Goal: Communication & Community: Answer question/provide support

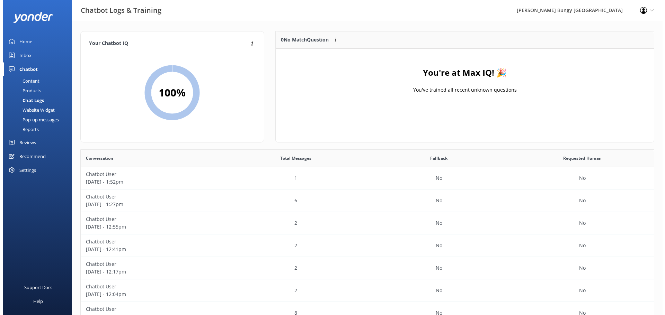
scroll to position [237, 568]
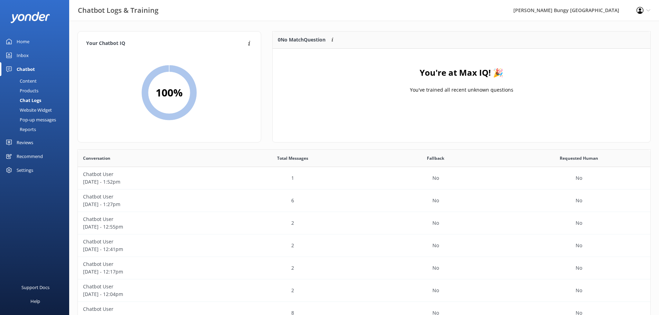
click at [40, 53] on link "Inbox" at bounding box center [34, 55] width 69 height 14
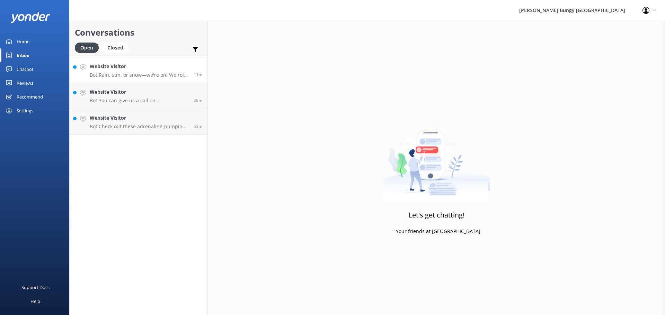
click at [187, 67] on h4 "Website Visitor" at bounding box center [139, 67] width 99 height 8
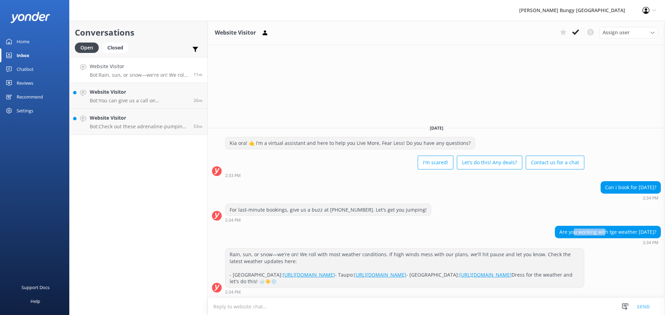
drag, startPoint x: 577, startPoint y: 214, endPoint x: 610, endPoint y: 212, distance: 32.2
click at [610, 226] on div "Are you working with tge weather today?" at bounding box center [607, 232] width 105 height 12
click at [188, 95] on div "26m" at bounding box center [195, 95] width 14 height 15
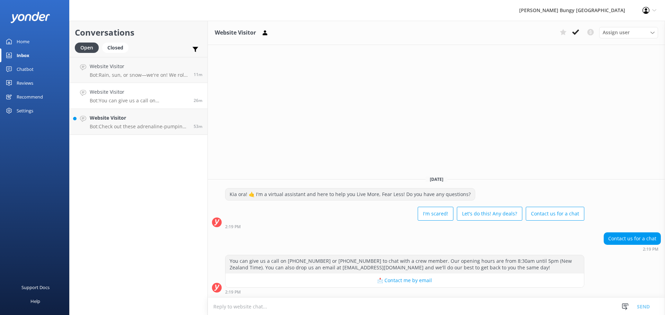
click at [306, 301] on textarea at bounding box center [436, 306] width 457 height 17
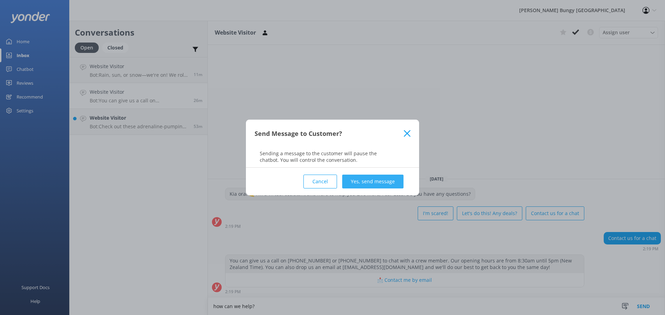
type textarea "how can we help?"
click at [374, 183] on button "Yes, send message" at bounding box center [372, 182] width 61 height 14
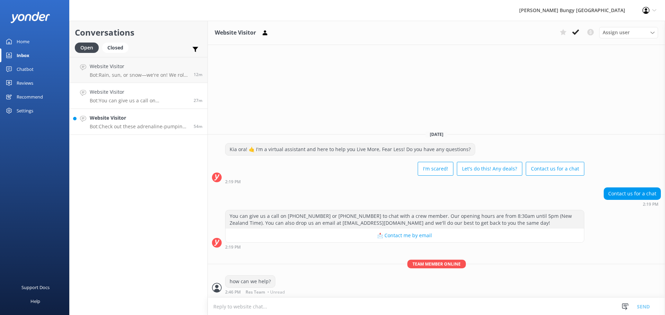
click at [145, 130] on link "Website Visitor Bot: Check out these adrenaline-pumping spots: - Auckland Bridg…" at bounding box center [139, 122] width 138 height 26
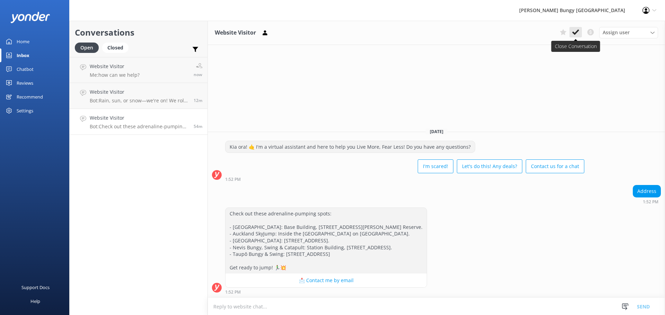
click at [580, 37] on button at bounding box center [575, 32] width 12 height 10
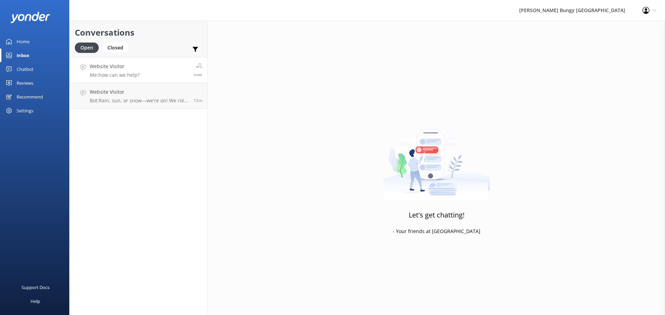
drag, startPoint x: 141, startPoint y: 82, endPoint x: 175, endPoint y: 71, distance: 35.9
click at [141, 82] on link "Website Visitor Me: how can we help? now" at bounding box center [139, 70] width 138 height 26
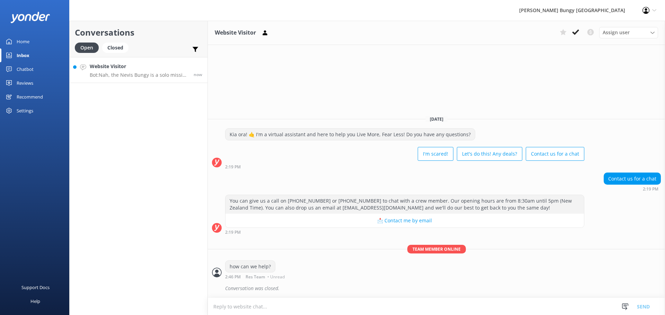
click at [179, 74] on p "Bot: Nah, the Nevis Bungy is a solo mission only. It's just you, the jump pod, …" at bounding box center [139, 75] width 99 height 6
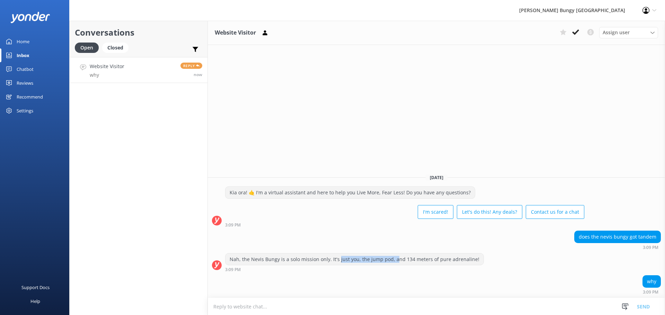
drag, startPoint x: 337, startPoint y: 257, endPoint x: 402, endPoint y: 260, distance: 65.1
click at [395, 259] on div "Nah, the Nevis Bungy is a solo mission only. It's just you, the jump pod, and 1…" at bounding box center [354, 260] width 258 height 12
click at [436, 253] on div "does the nevis bungy got tandem 3:09 PM" at bounding box center [436, 242] width 457 height 22
click at [187, 79] on link "Website Visitor why Reply now" at bounding box center [139, 70] width 138 height 26
click at [376, 300] on textarea at bounding box center [436, 306] width 457 height 17
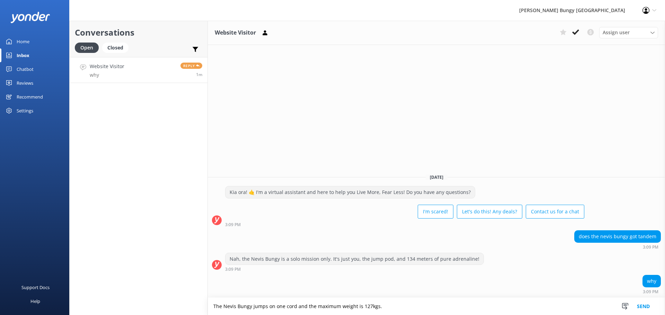
drag, startPoint x: 396, startPoint y: 307, endPoint x: 314, endPoint y: 305, distance: 82.4
click at [314, 305] on textarea "The Nevis Bungy jumps on one cord and the maximum weight is 127kgs." at bounding box center [436, 306] width 457 height 17
click at [451, 309] on textarea "The Nevis Bungy jumps on one cord and the maximum weight is 127kgs." at bounding box center [436, 306] width 457 height 17
click at [518, 304] on textarea "The Nevis Bungy jumps on one cord and the maximum weight is 127kgs." at bounding box center [436, 306] width 457 height 17
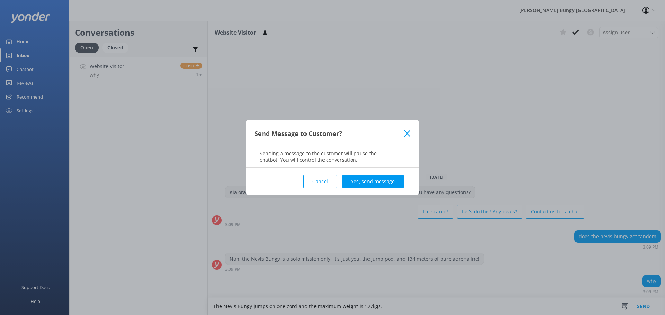
type textarea "The Nevis Bungy jumps on one cord and the maximum weight is 127kgs."
click at [387, 184] on button "Yes, send message" at bounding box center [372, 182] width 61 height 14
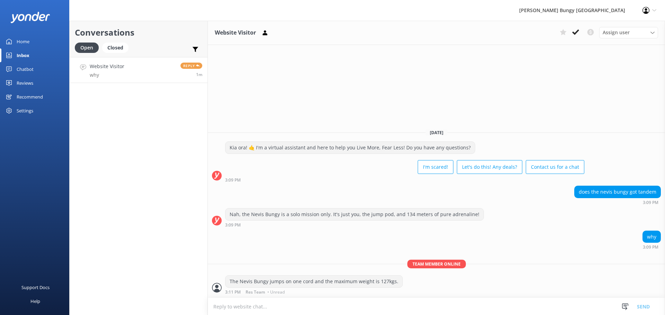
click at [492, 306] on textarea at bounding box center [436, 306] width 457 height 17
type textarea "/"
type textarea "If you are looking at tandems, the kawarau bungy or the nevis swing is your cho…"
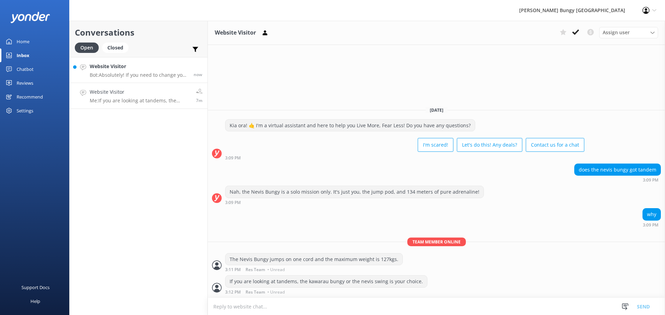
click at [154, 71] on div "Website Visitor Bot: Absolutely! If you need to change your booking, give us a …" at bounding box center [139, 70] width 99 height 15
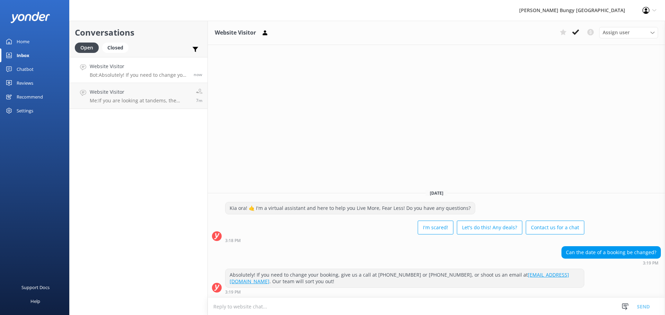
click at [460, 313] on textarea at bounding box center [436, 306] width 457 height 17
click at [455, 309] on textarea at bounding box center [436, 306] width 457 height 17
type textarea "e"
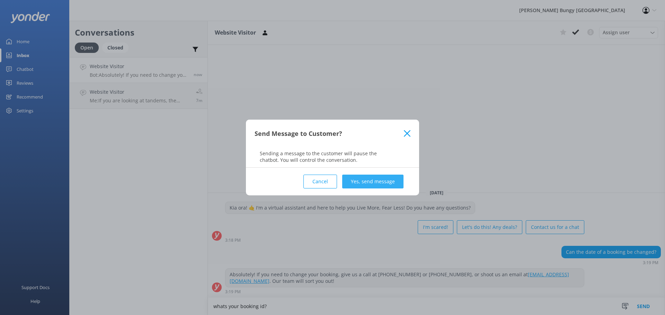
type textarea "whats your booking id?"
click at [391, 184] on button "Yes, send message" at bounding box center [372, 182] width 61 height 14
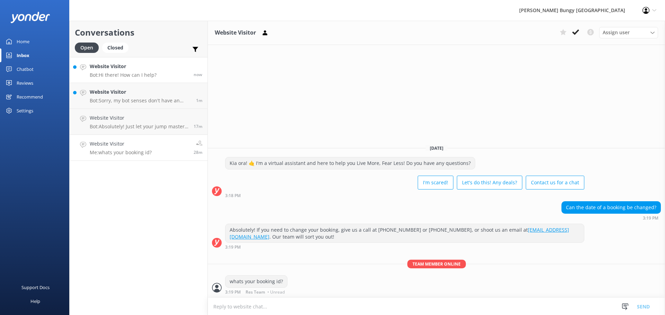
click at [122, 73] on p "Bot: Hi there! How can I help?" at bounding box center [123, 75] width 67 height 6
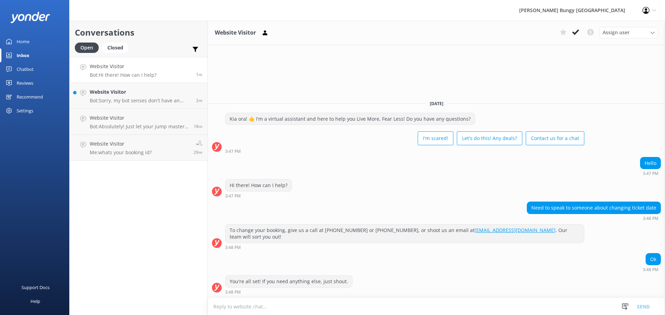
click at [398, 312] on textarea at bounding box center [436, 306] width 457 height 17
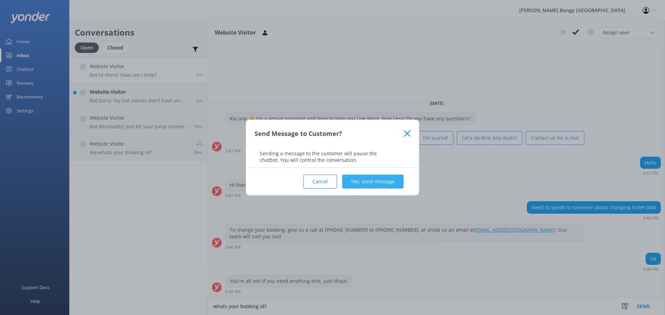
type textarea "whats your booking id?"
click at [397, 181] on button "Yes, send message" at bounding box center [372, 182] width 61 height 14
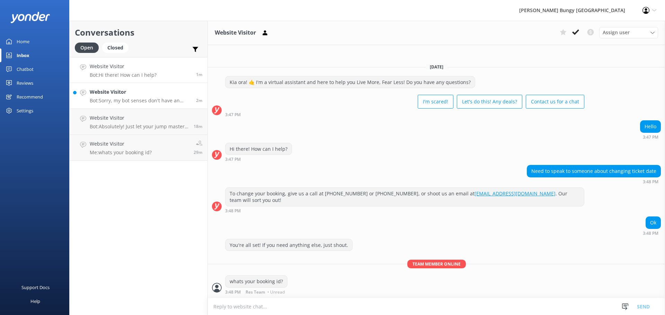
click at [175, 101] on p "Bot: Sorry, my bot senses don't have an answer for that, please try and rephras…" at bounding box center [140, 101] width 101 height 6
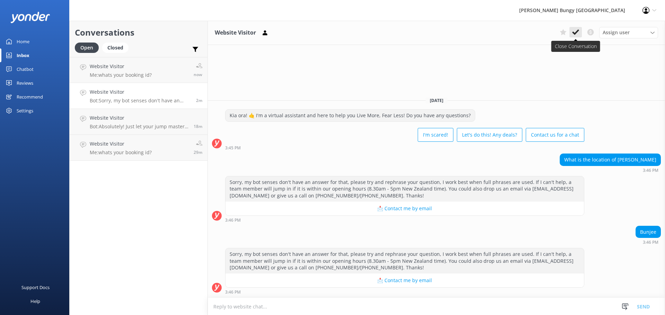
click at [574, 34] on use at bounding box center [575, 32] width 7 height 6
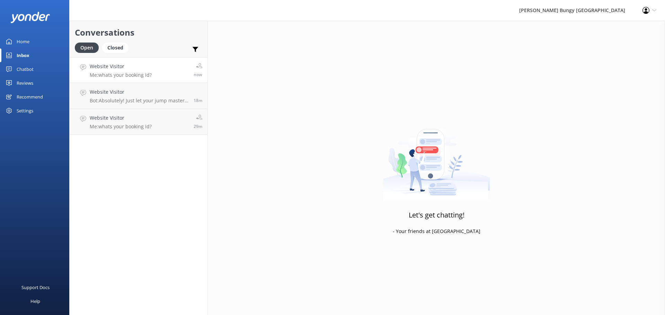
click at [128, 75] on p "Me: whats your booking id?" at bounding box center [121, 75] width 62 height 6
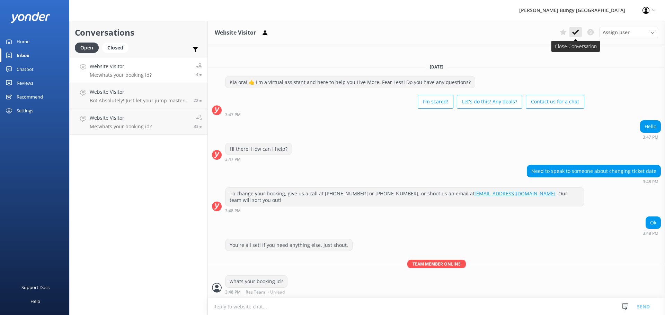
click at [573, 31] on icon at bounding box center [575, 32] width 7 height 7
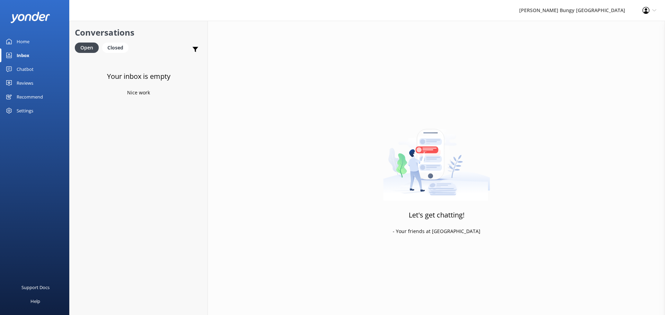
click at [124, 79] on h3 "Your inbox is empty" at bounding box center [138, 76] width 63 height 11
click at [30, 67] on div "Chatbot" at bounding box center [25, 69] width 17 height 14
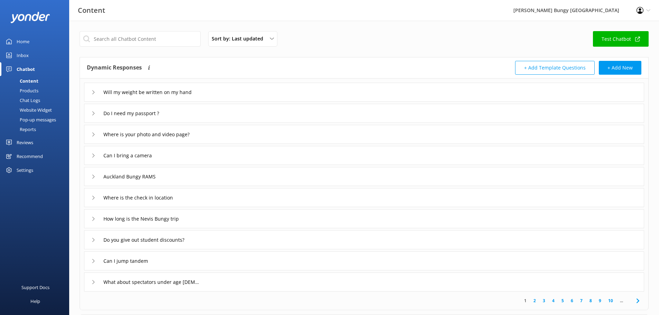
click at [38, 102] on div "Chat Logs" at bounding box center [22, 101] width 36 height 10
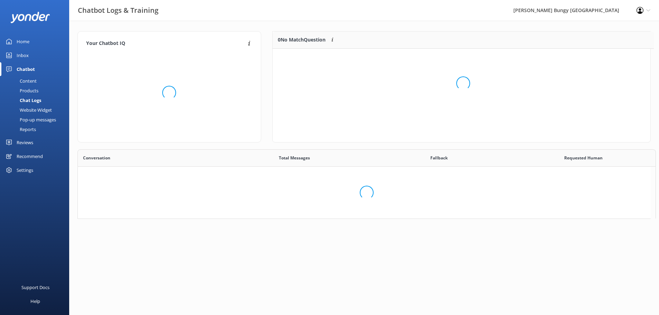
scroll to position [47, 373]
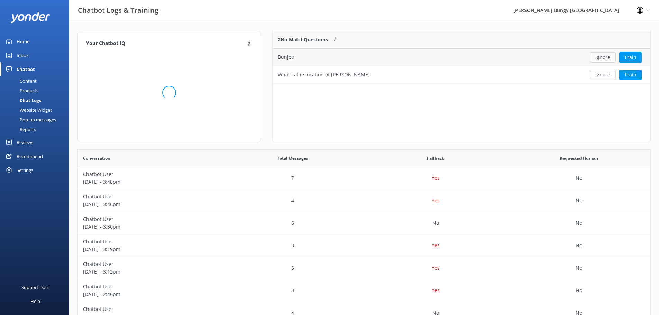
click at [605, 59] on button "Ignore" at bounding box center [603, 57] width 26 height 10
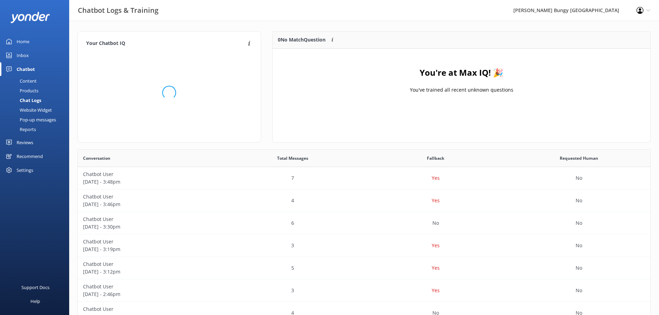
click at [25, 142] on div "Reviews" at bounding box center [25, 143] width 17 height 14
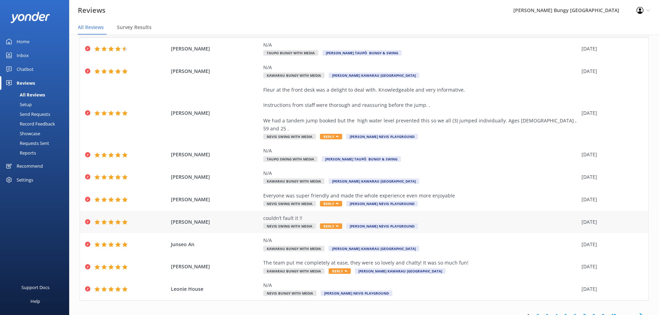
scroll to position [39, 0]
click at [533, 312] on link "2" at bounding box center [537, 315] width 9 height 7
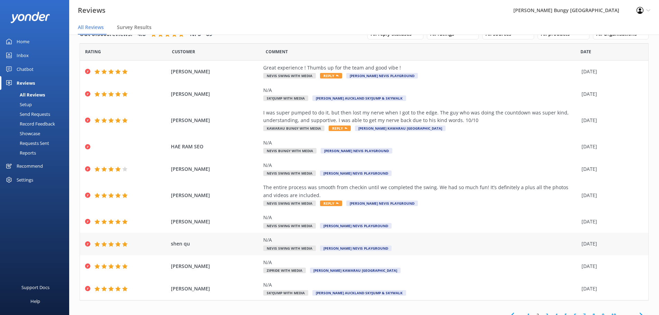
scroll to position [24, 0]
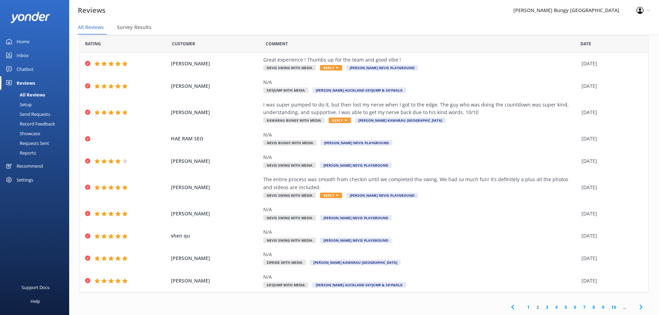
click at [527, 308] on link "1" at bounding box center [528, 307] width 9 height 7
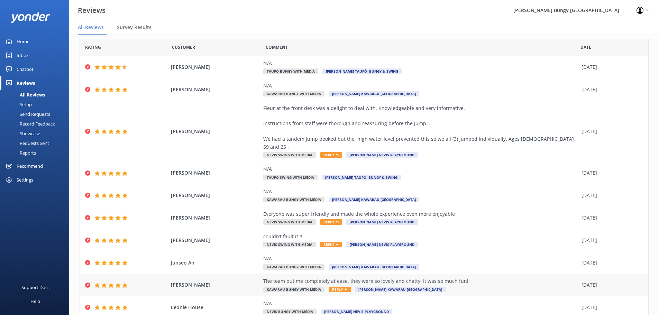
scroll to position [39, 0]
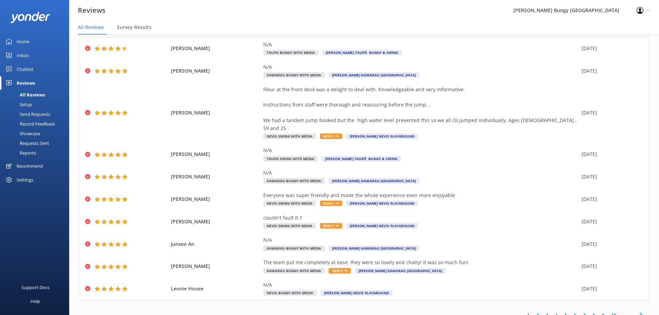
click at [543, 312] on link "3" at bounding box center [547, 315] width 9 height 7
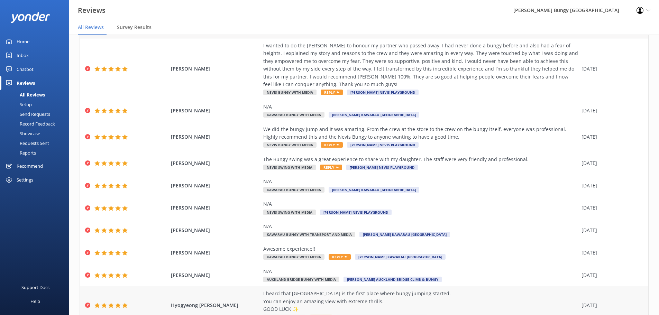
scroll to position [71, 0]
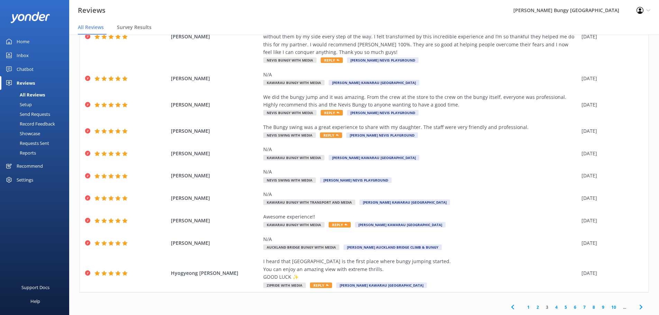
click at [524, 308] on link "1" at bounding box center [528, 307] width 9 height 7
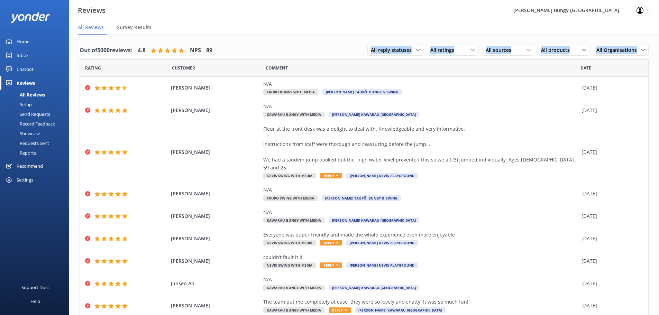
drag, startPoint x: 350, startPoint y: 38, endPoint x: 659, endPoint y: 53, distance: 309.4
click at [659, 53] on div "Out of 5000 reviews: 4.8 NPS 89 All reply statuses All reply statuses Needs a r…" at bounding box center [364, 182] width 590 height 295
click at [25, 40] on div "Home" at bounding box center [23, 42] width 13 height 14
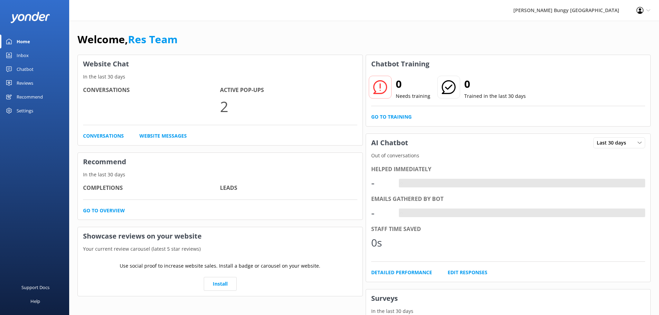
click at [27, 55] on div "Inbox" at bounding box center [23, 55] width 12 height 14
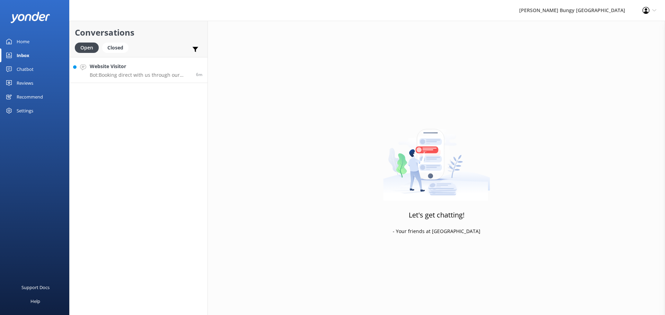
click at [141, 76] on p "Bot: Booking direct with us through our website always offers the best prices. …" at bounding box center [140, 75] width 101 height 6
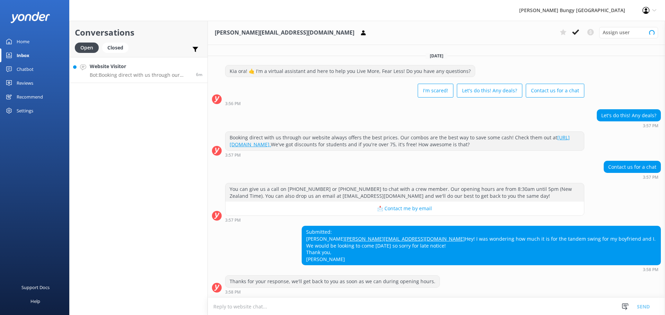
scroll to position [5, 0]
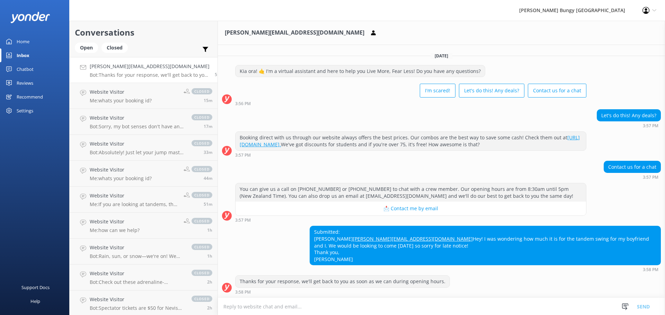
click at [443, 303] on textarea at bounding box center [441, 306] width 447 height 17
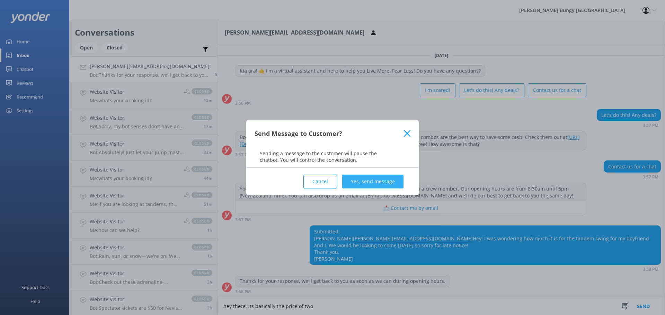
type textarea "hey there, its basically the price of two"
click at [391, 179] on button "Yes, send message" at bounding box center [372, 182] width 61 height 14
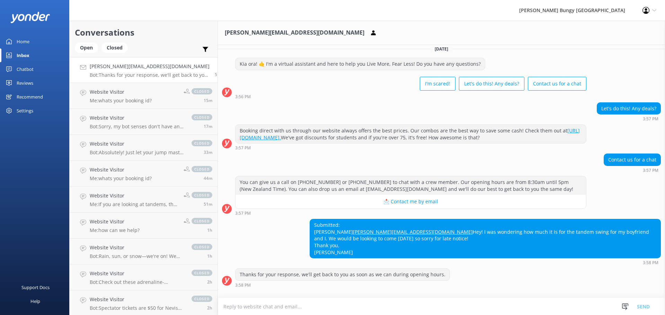
scroll to position [50, 0]
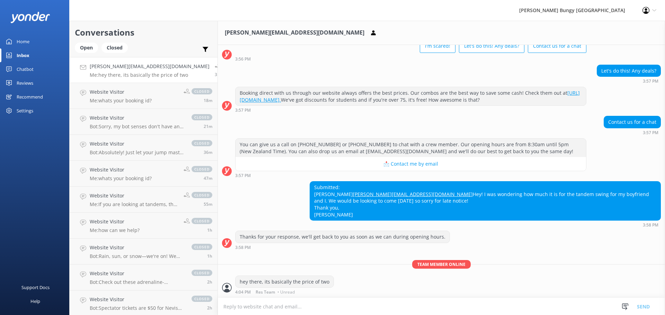
scroll to position [65, 0]
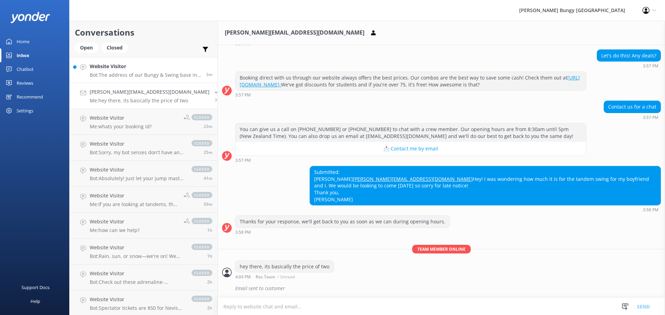
click at [141, 79] on link "Website Visitor Bot: The address of our Bungy & Swing base in Taupo is 202 Spa …" at bounding box center [144, 70] width 148 height 26
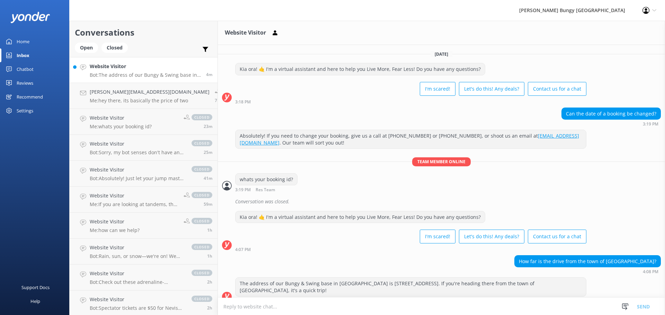
scroll to position [2, 0]
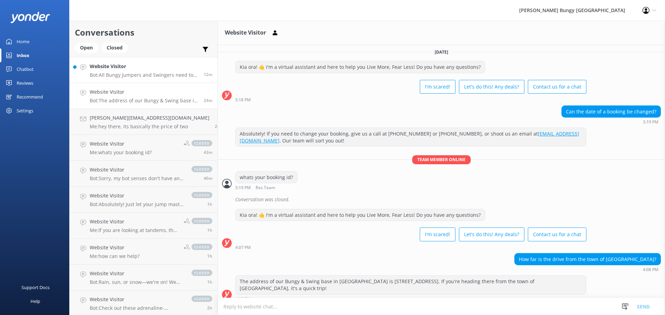
click at [122, 61] on link "Website Visitor Bot: All Bungy Jumpers and Swingers need to be at least [DEMOGR…" at bounding box center [144, 70] width 148 height 26
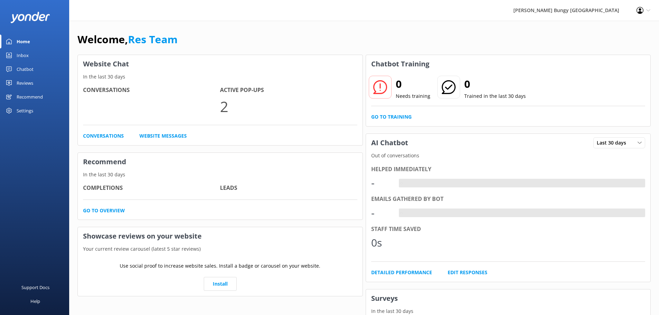
click at [29, 56] on link "Inbox" at bounding box center [34, 55] width 69 height 14
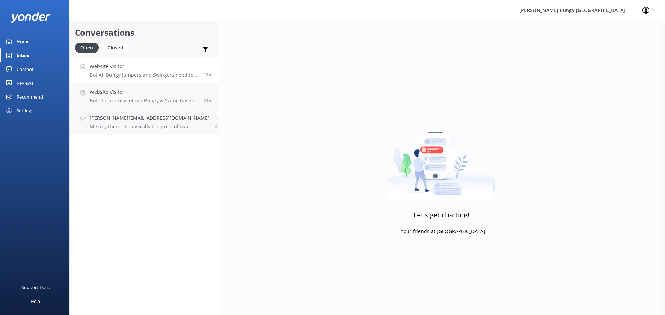
click at [134, 65] on h4 "Website Visitor" at bounding box center [144, 67] width 109 height 8
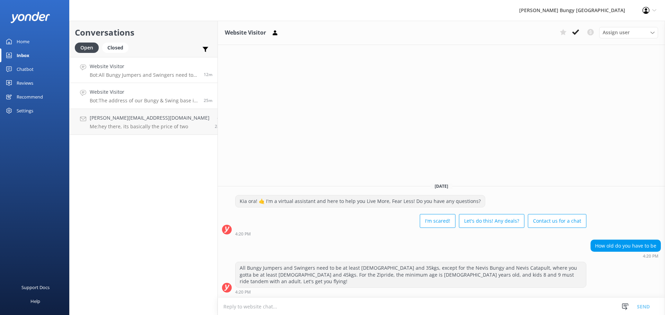
click at [182, 106] on link "Website Visitor Bot: The address of our Bungy & Swing base in [GEOGRAPHIC_DATA]…" at bounding box center [144, 96] width 148 height 26
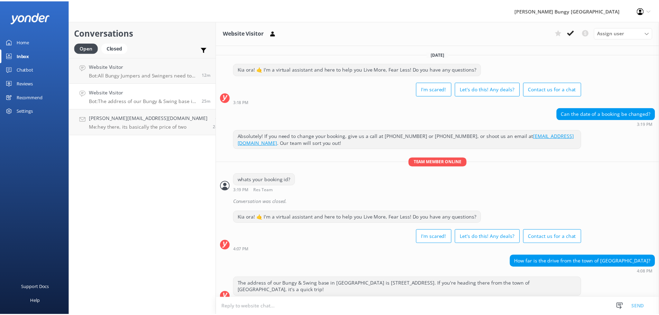
scroll to position [2, 0]
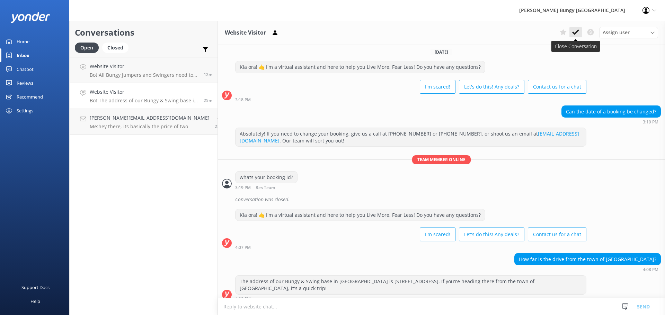
click at [577, 33] on icon at bounding box center [575, 32] width 7 height 7
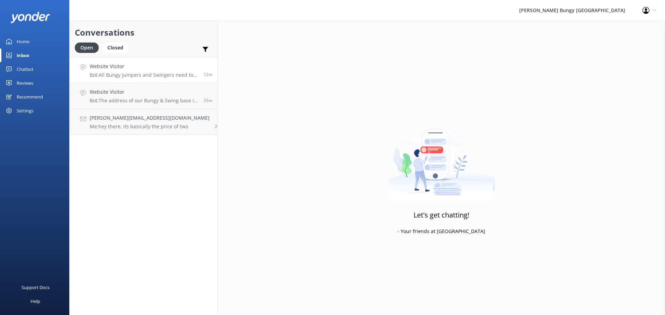
click at [160, 77] on p "Bot: All Bungy Jumpers and Swingers need to be at least [DEMOGRAPHIC_DATA] and …" at bounding box center [144, 75] width 109 height 6
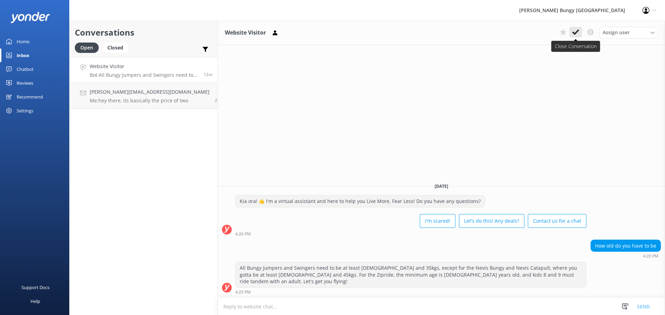
click at [575, 34] on use at bounding box center [575, 32] width 7 height 6
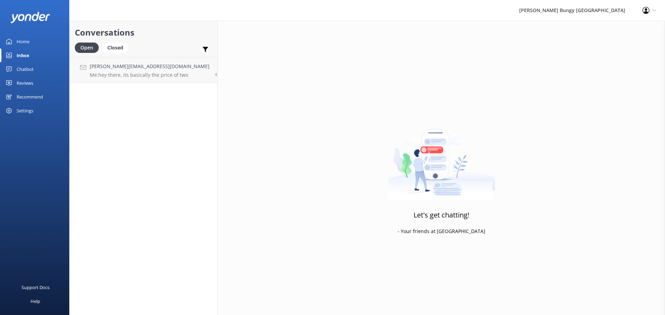
drag, startPoint x: 50, startPoint y: 69, endPoint x: 60, endPoint y: 77, distance: 12.8
click at [50, 69] on link "Chatbot" at bounding box center [34, 69] width 69 height 14
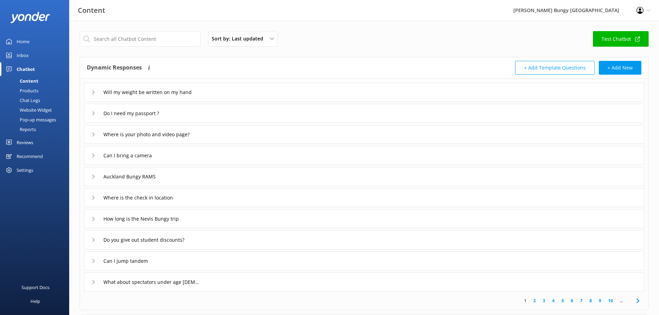
click at [38, 129] on link "Reports" at bounding box center [36, 130] width 65 height 10
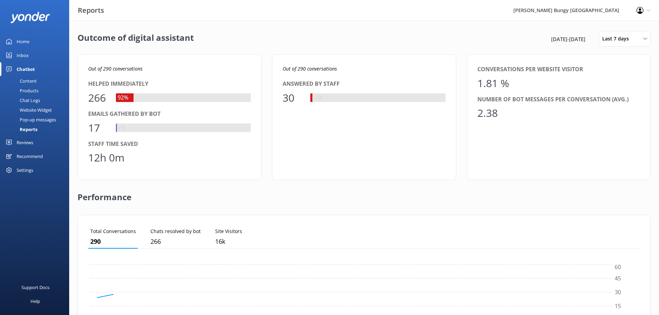
scroll to position [64, 547]
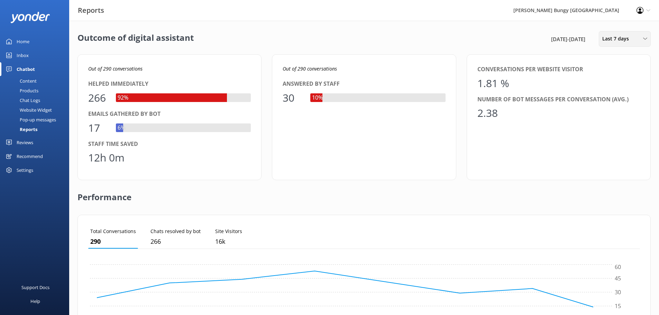
click at [629, 35] on div "Last 7 days Last 7 days Last 30 days Last month Last 90 days Last 180 days Cust…" at bounding box center [625, 39] width 52 height 16
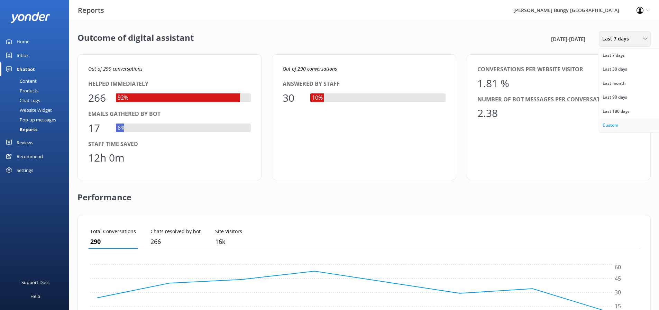
click at [624, 128] on link "Custom" at bounding box center [631, 125] width 62 height 14
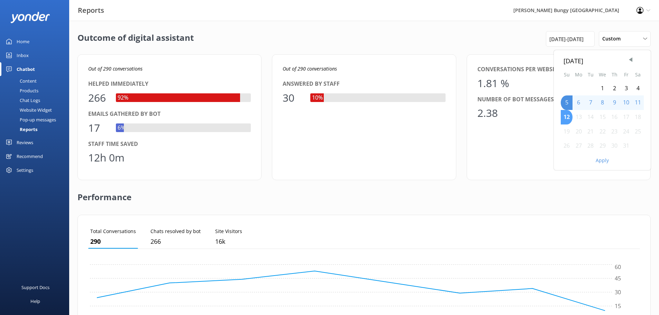
click at [566, 119] on div "12" at bounding box center [567, 117] width 12 height 15
click at [602, 160] on button "Apply" at bounding box center [602, 160] width 13 height 5
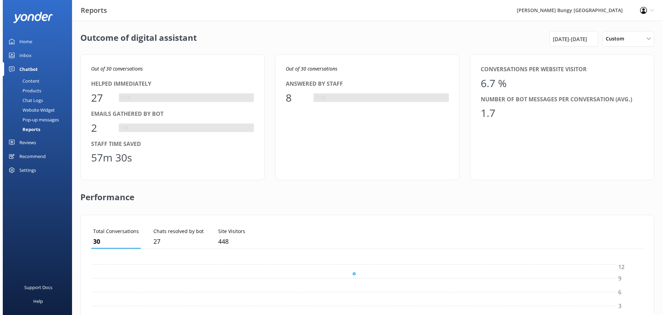
scroll to position [6, 6]
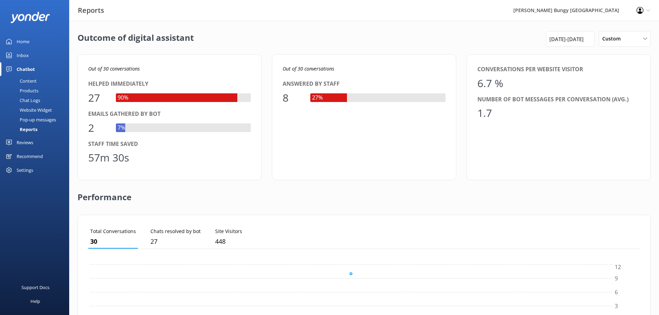
click at [26, 58] on div "Inbox" at bounding box center [23, 55] width 12 height 14
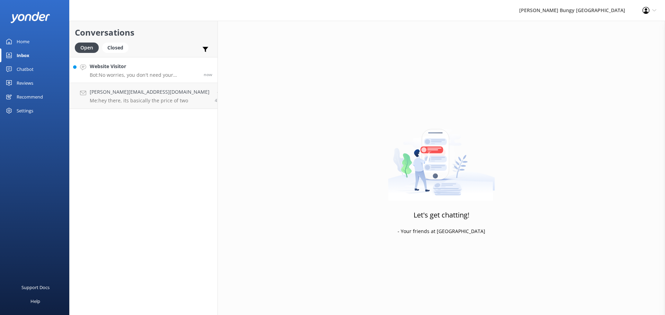
click at [124, 71] on div "Website Visitor Bot: No worries, you don't need your confirmation for check-in.…" at bounding box center [144, 70] width 109 height 15
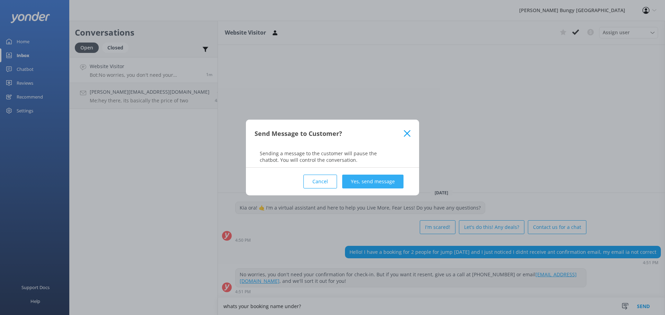
type textarea "whats your booking name under?"
click at [389, 181] on button "Yes, send message" at bounding box center [372, 182] width 61 height 14
